Goal: Task Accomplishment & Management: Manage account settings

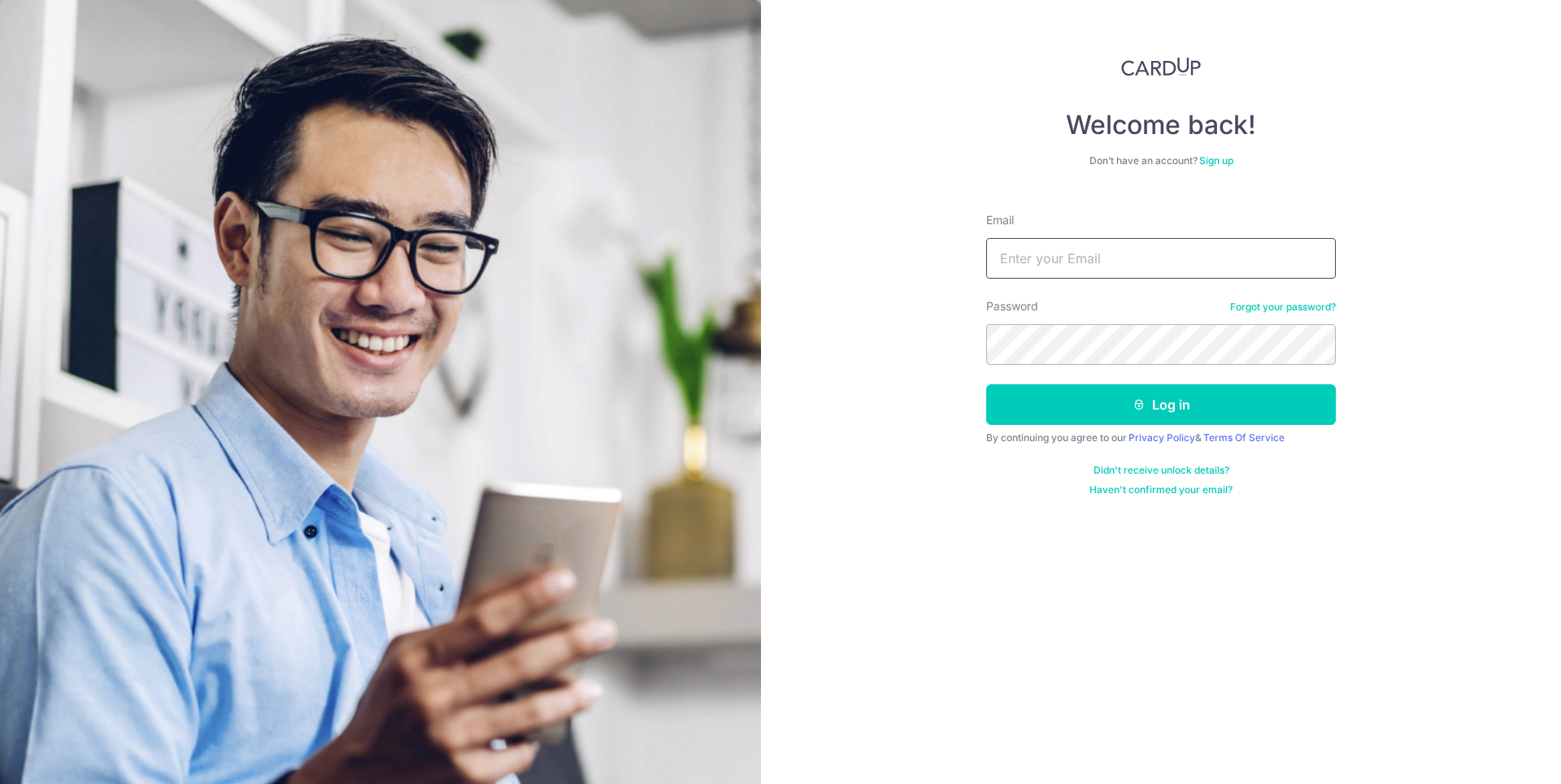
type input "[EMAIL_ADDRESS][DOMAIN_NAME]"
click at [986, 384] on button "Log in" at bounding box center [1161, 404] width 350 height 41
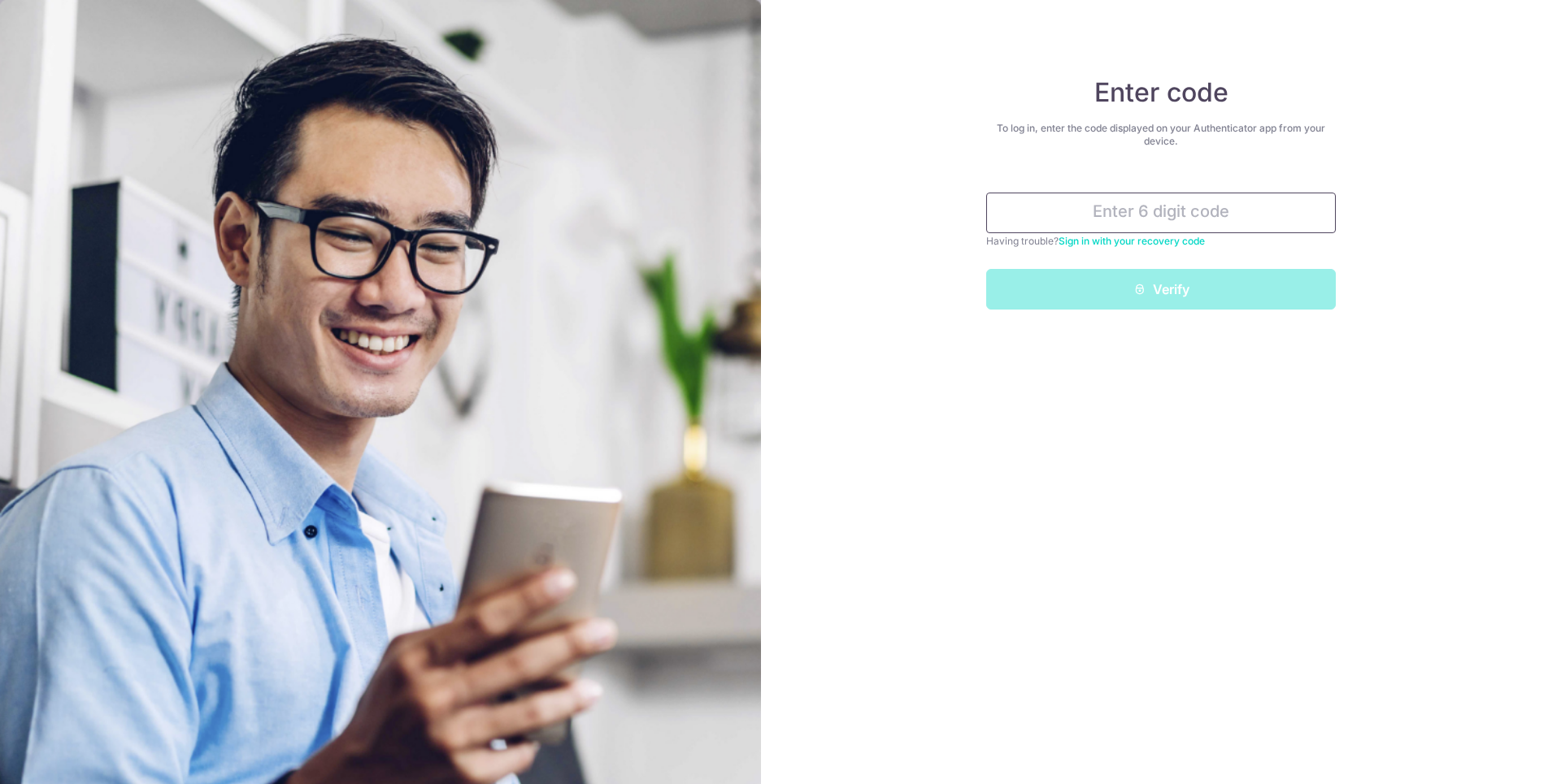
drag, startPoint x: 0, startPoint y: 0, endPoint x: 1123, endPoint y: 214, distance: 1143.2
click at [1123, 216] on input "text" at bounding box center [1161, 213] width 350 height 41
click at [1123, 214] on input "text" at bounding box center [1161, 213] width 350 height 41
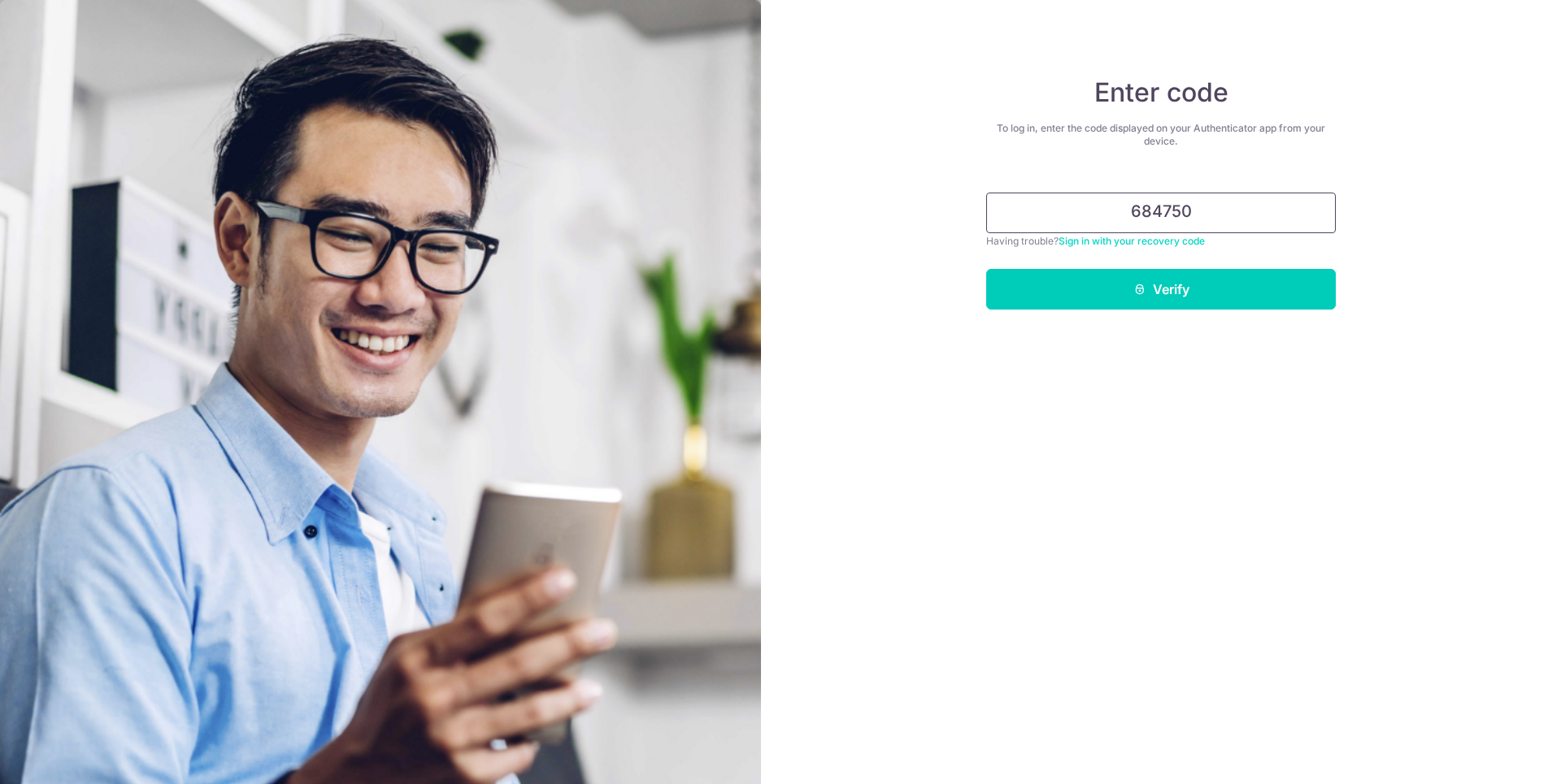
type input "684750"
click at [986, 269] on button "Verify" at bounding box center [1161, 289] width 350 height 41
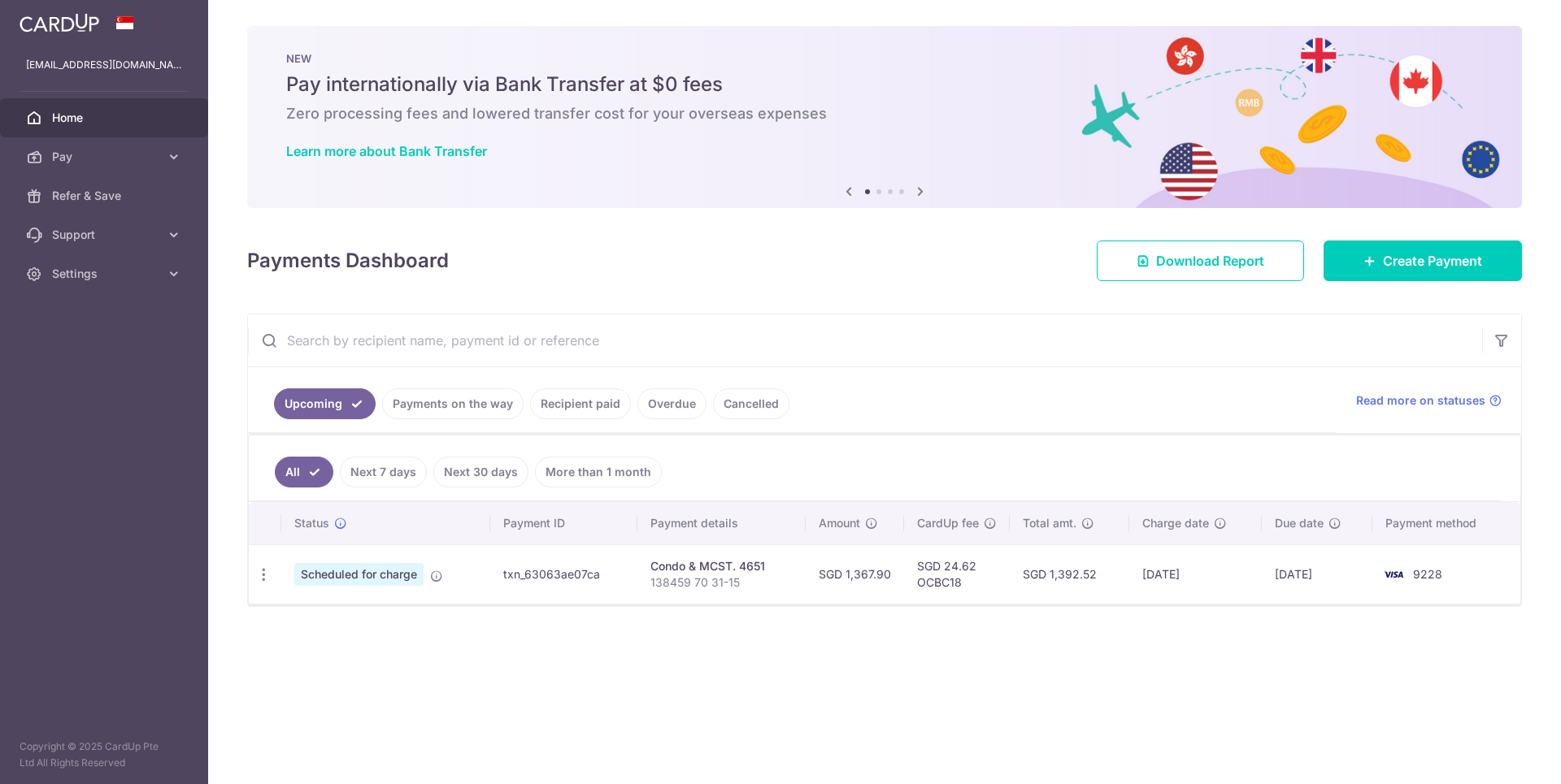
click at [477, 410] on link "Payments on the way" at bounding box center [453, 404] width 142 height 31
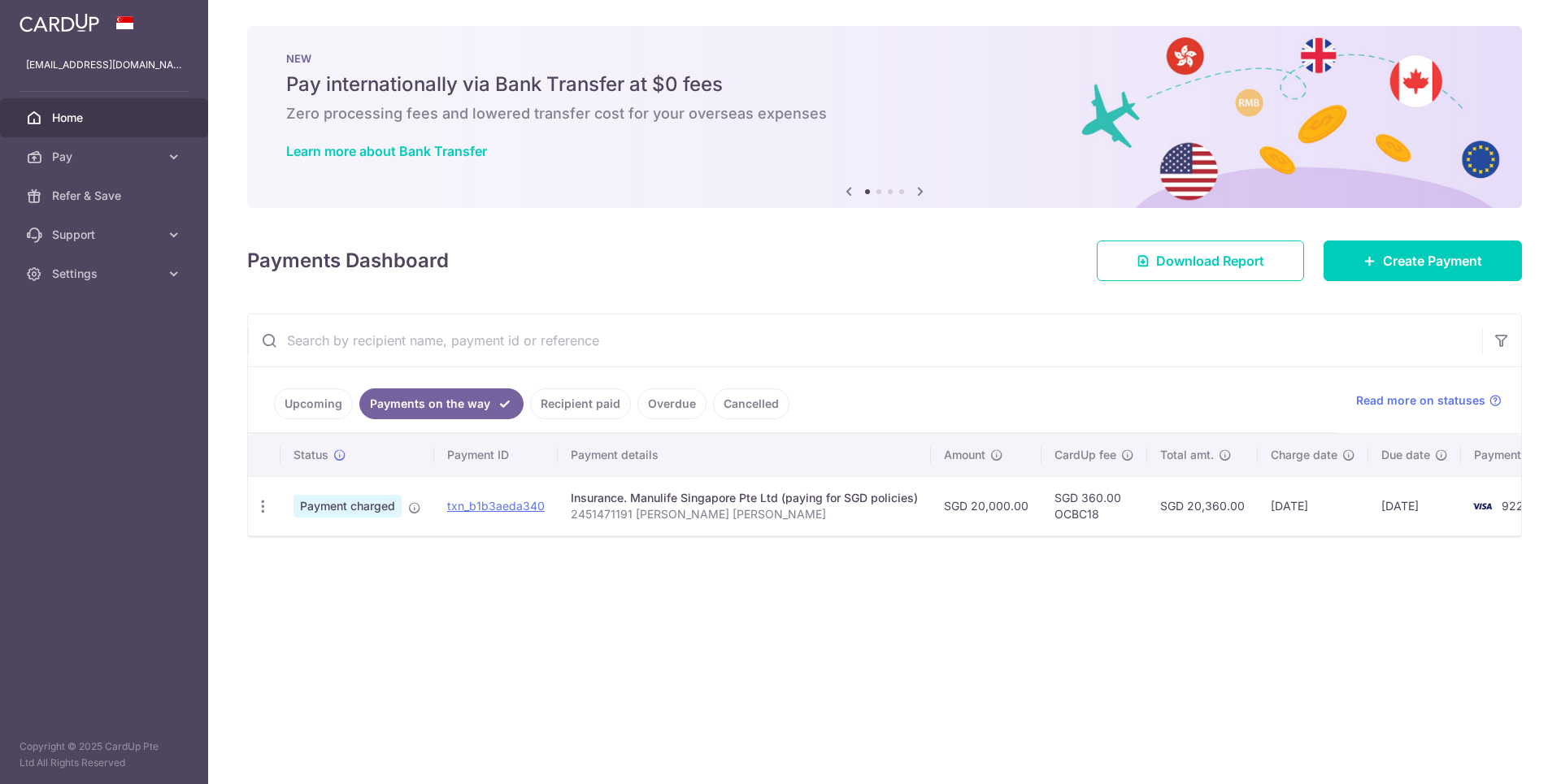
click at [571, 404] on link "Recipient paid" at bounding box center [581, 404] width 101 height 31
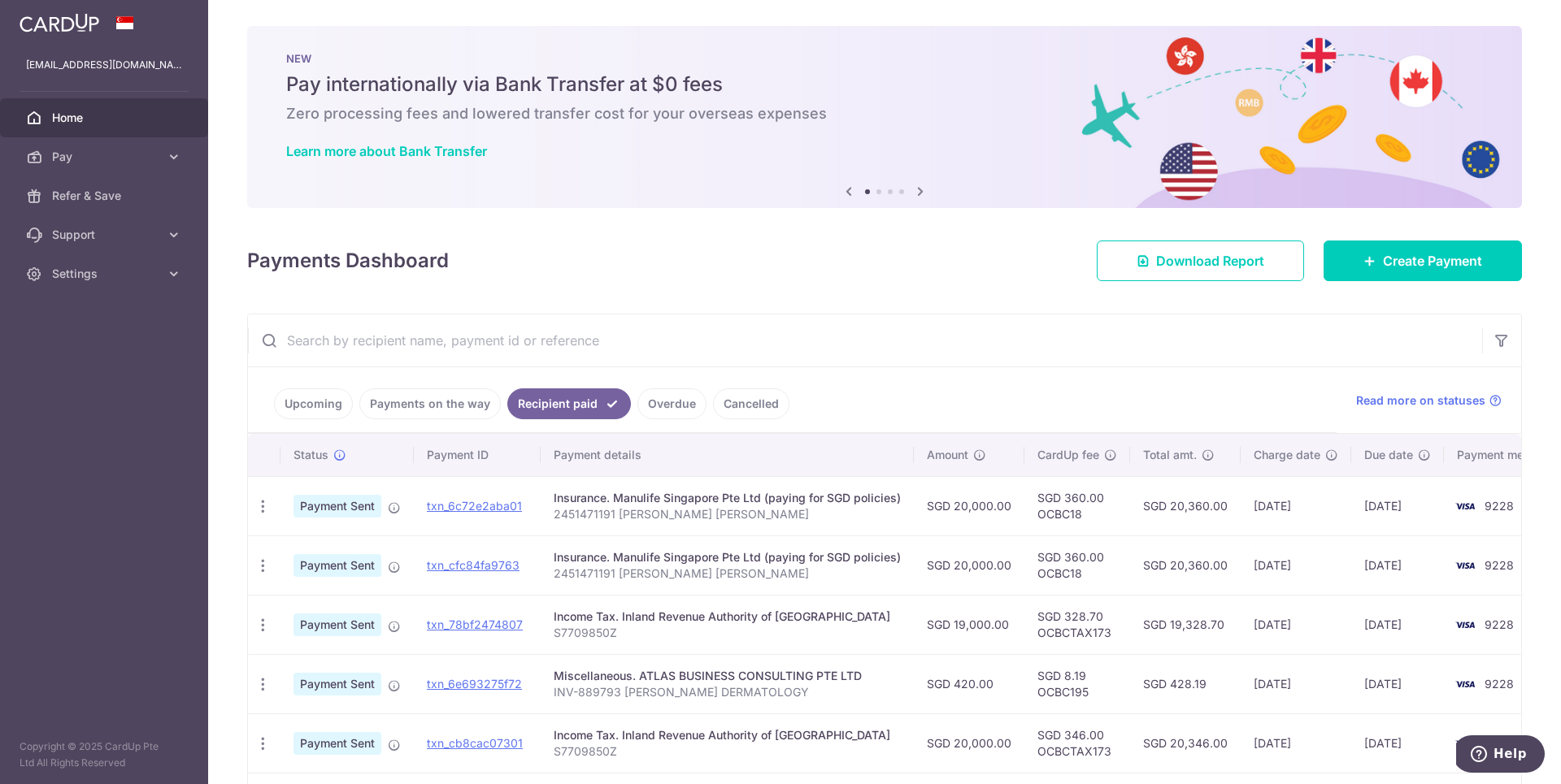
click at [332, 400] on link "Upcoming" at bounding box center [313, 404] width 79 height 31
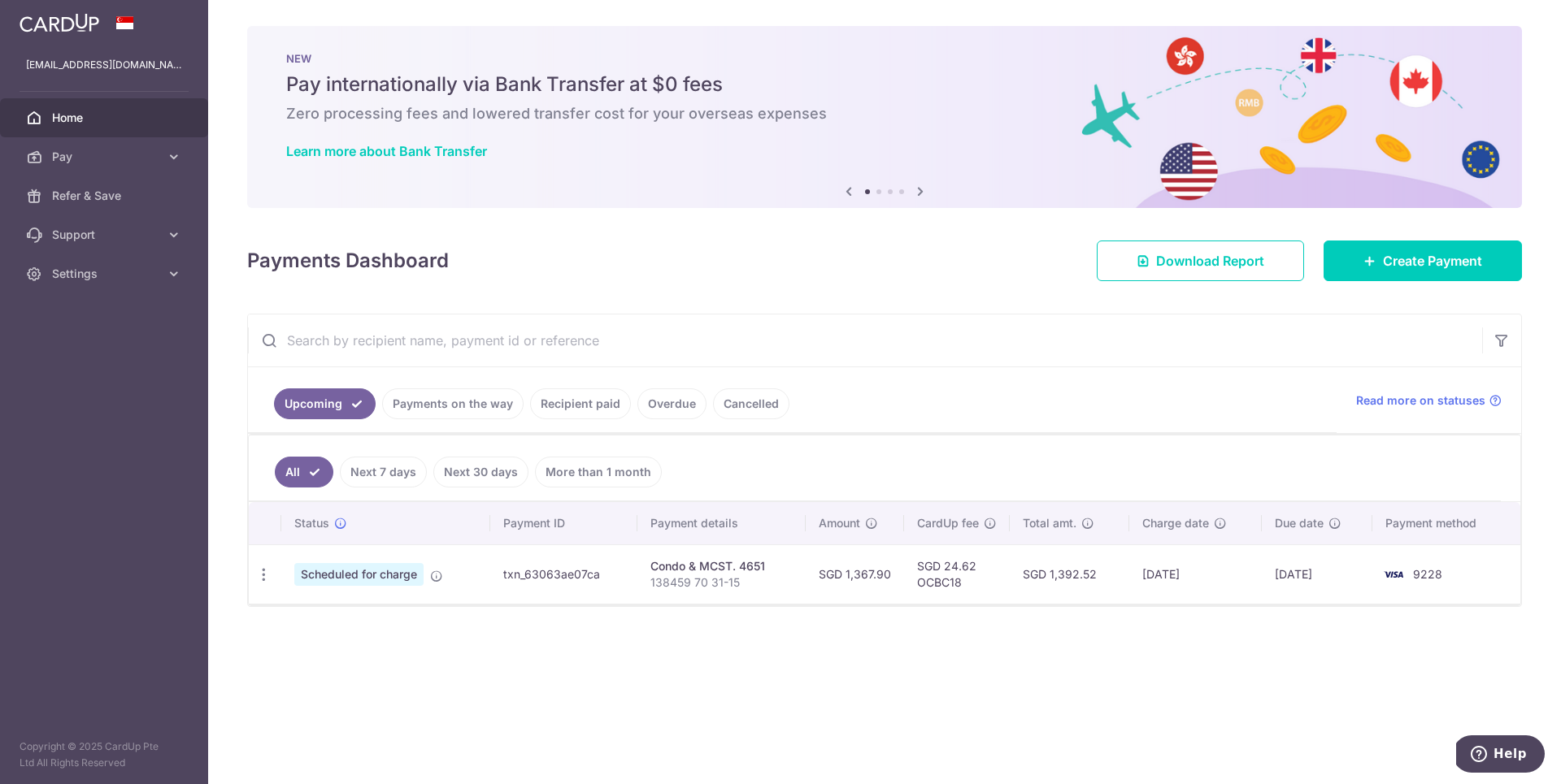
click at [388, 582] on span "Scheduled for charge" at bounding box center [359, 574] width 129 height 23
click at [433, 576] on icon at bounding box center [437, 576] width 13 height 13
click at [359, 580] on span "Scheduled for charge" at bounding box center [359, 574] width 129 height 23
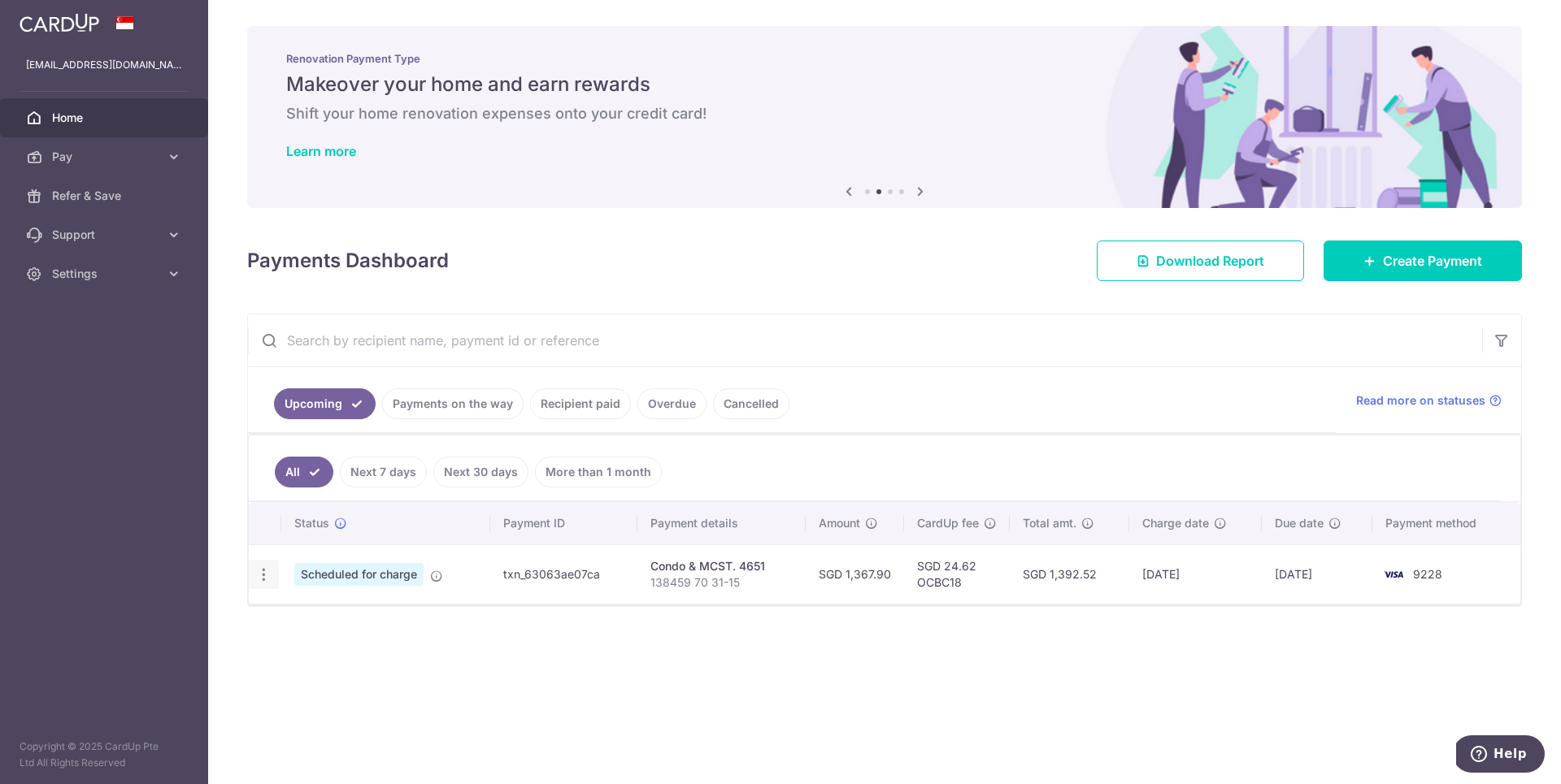
click at [266, 576] on icon "button" at bounding box center [263, 574] width 17 height 17
click at [720, 691] on div "Status Payment ID Payment details Amount CardUp fee Total amt. Charge date Due …" at bounding box center [885, 604] width 1271 height 204
click at [416, 471] on link "Next 7 days" at bounding box center [383, 472] width 87 height 31
click at [498, 482] on link "Next 30 days" at bounding box center [480, 472] width 95 height 31
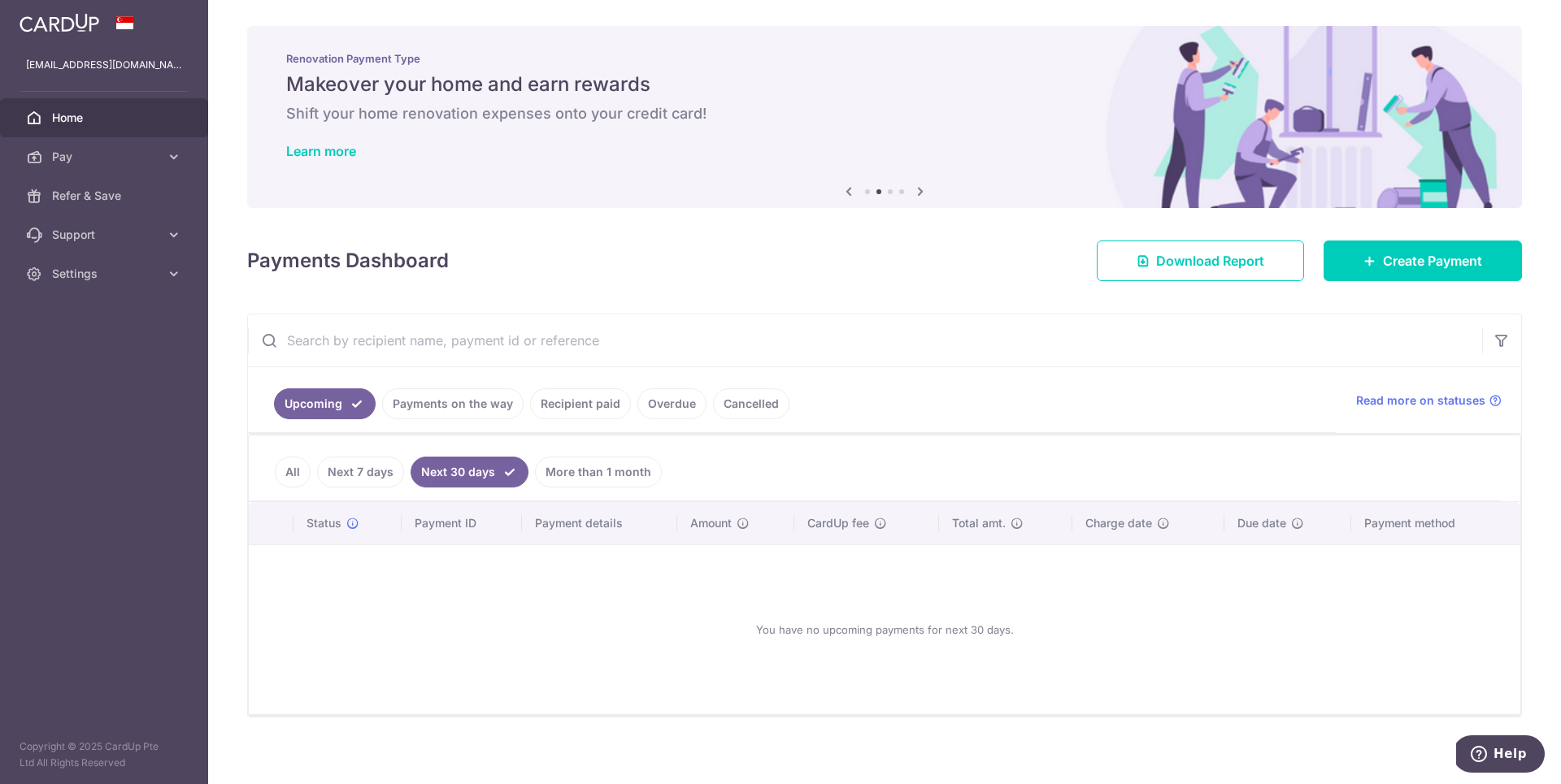
click at [366, 471] on link "Next 7 days" at bounding box center [360, 472] width 87 height 31
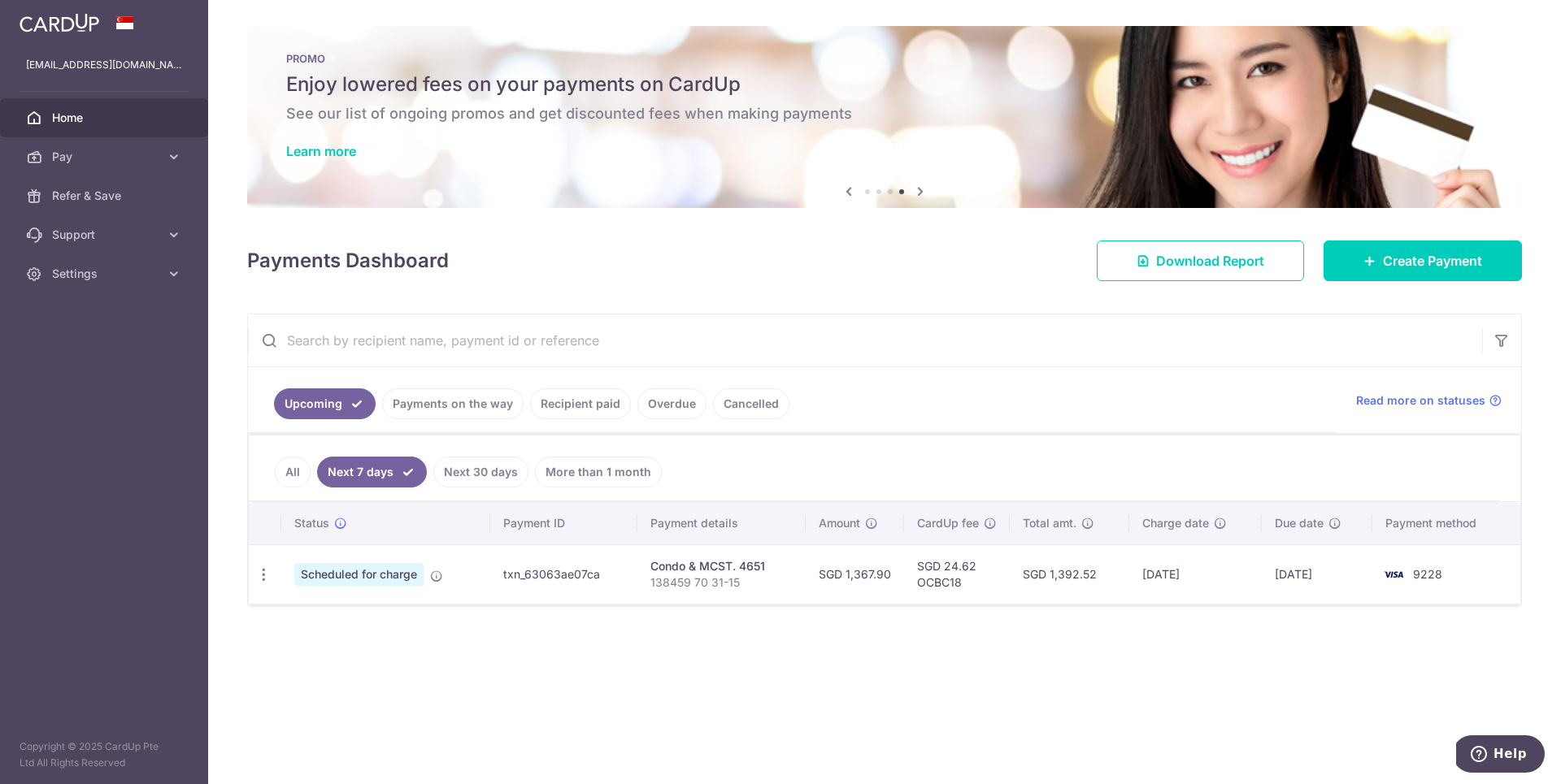
click at [493, 405] on link "Payments on the way" at bounding box center [453, 404] width 142 height 31
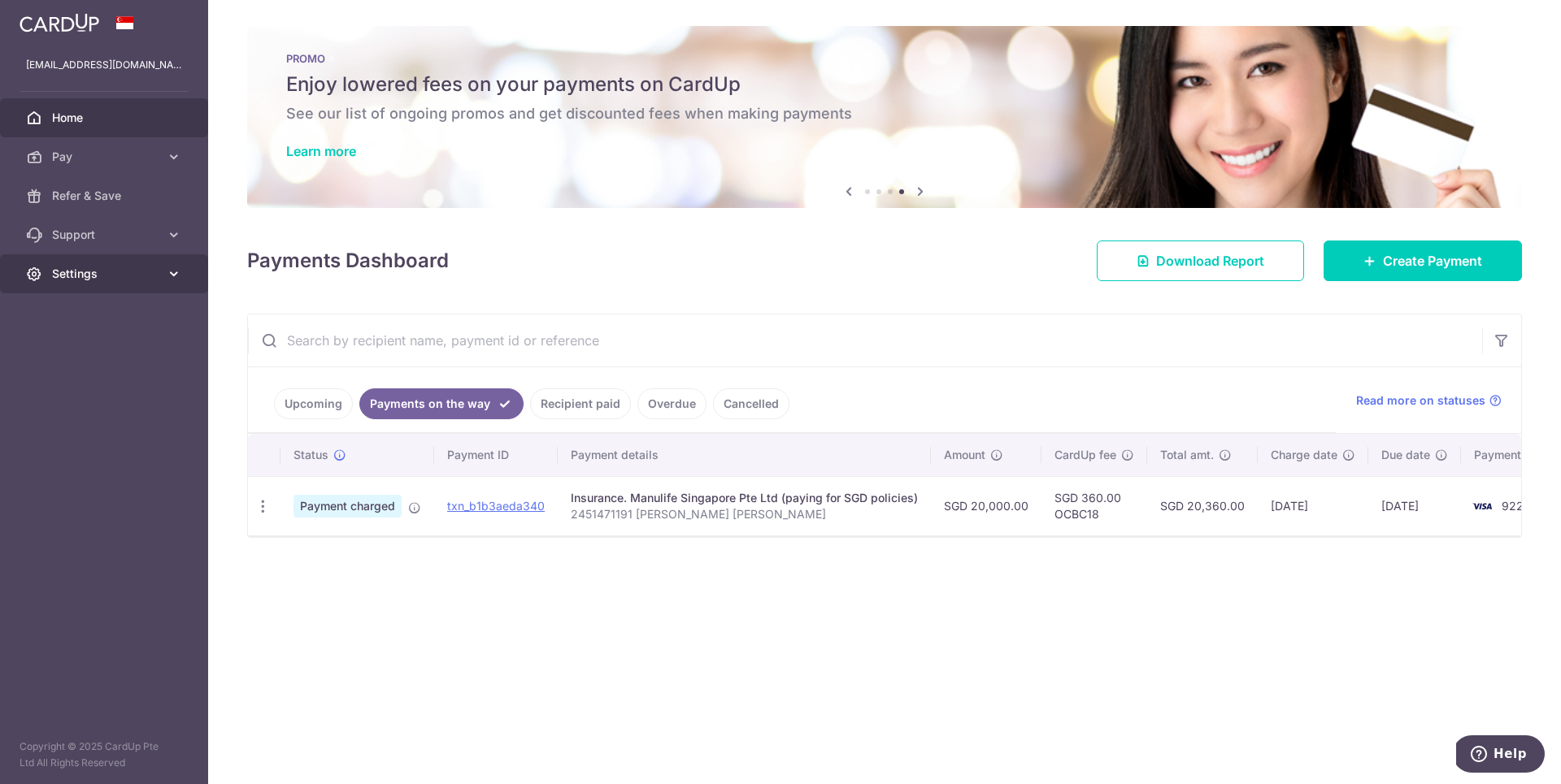
click at [166, 273] on icon at bounding box center [174, 273] width 16 height 16
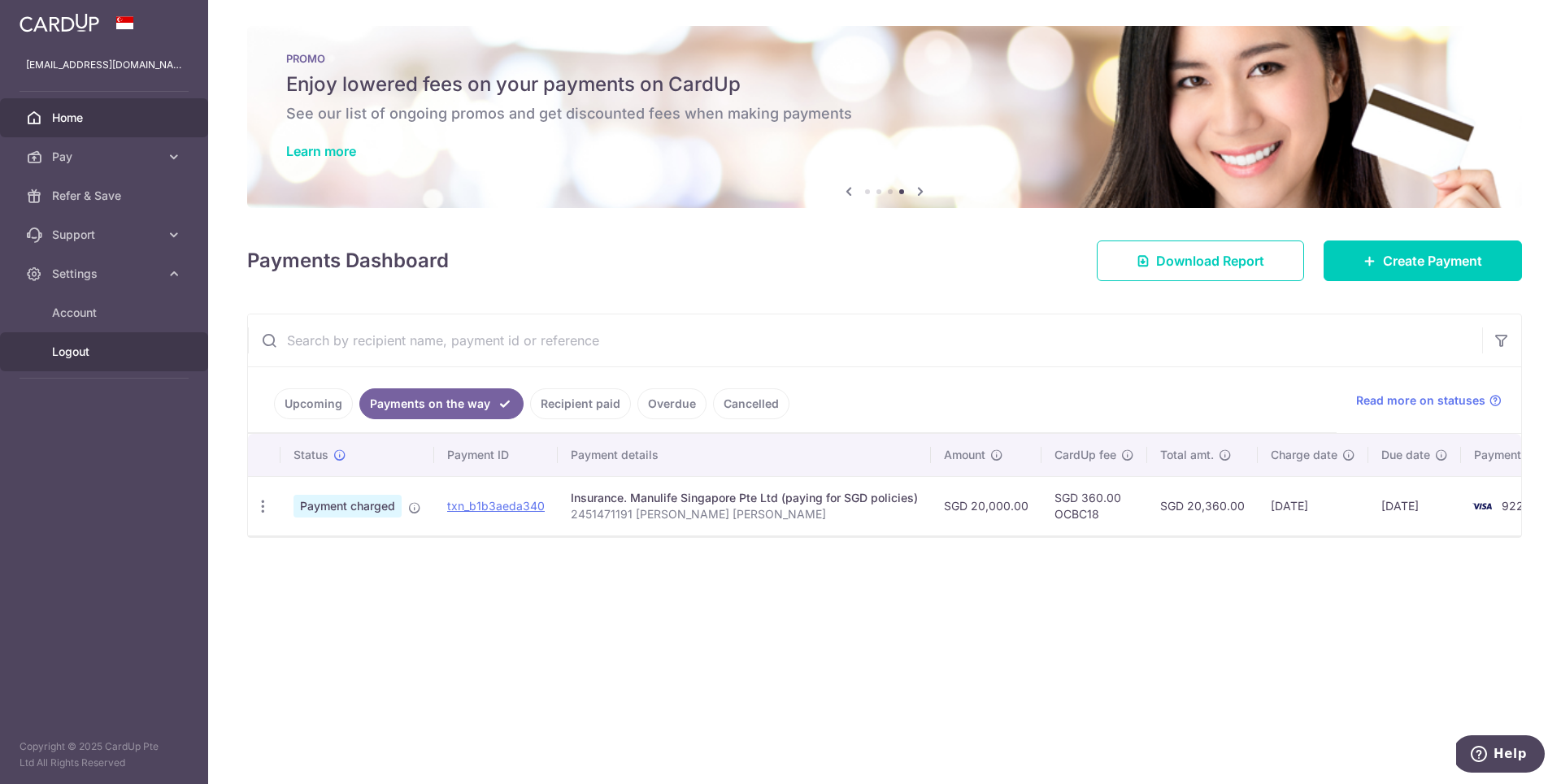
click at [61, 346] on span "Logout" at bounding box center [105, 351] width 107 height 16
